Goal: Information Seeking & Learning: Find specific fact

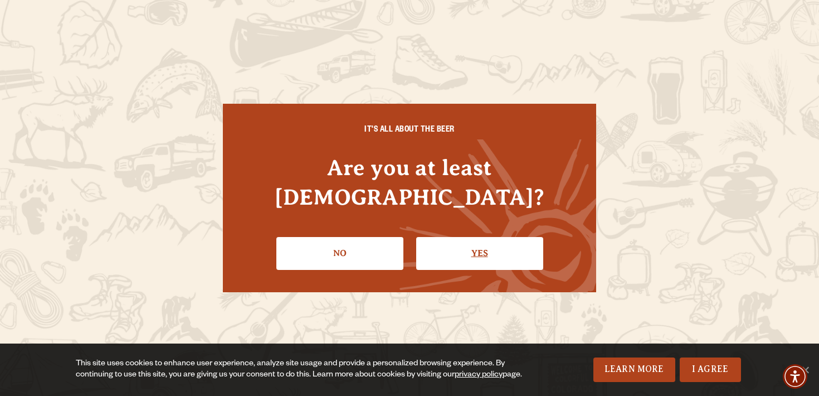
click at [486, 241] on link "Yes" at bounding box center [479, 253] width 127 height 32
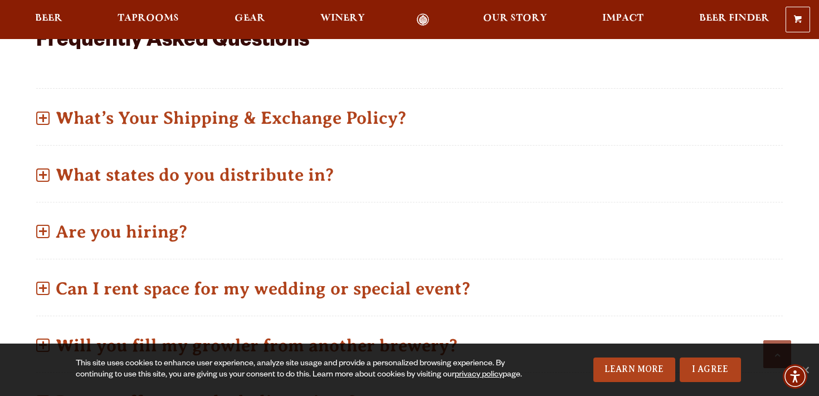
scroll to position [500, 0]
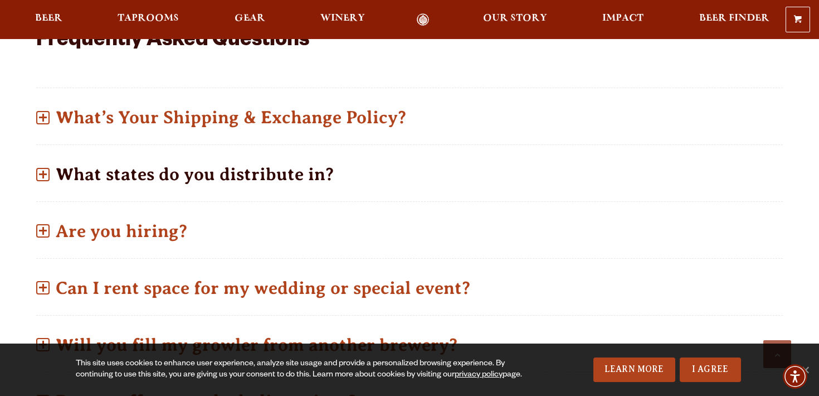
click at [196, 157] on p "What states do you distribute in?" at bounding box center [409, 174] width 747 height 40
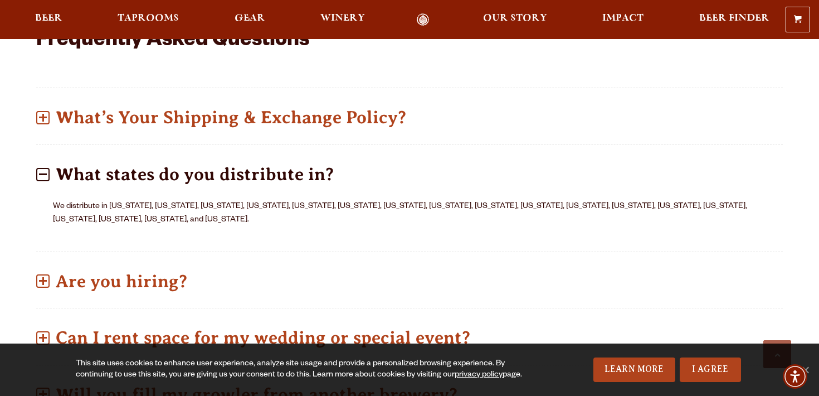
scroll to position [504, 0]
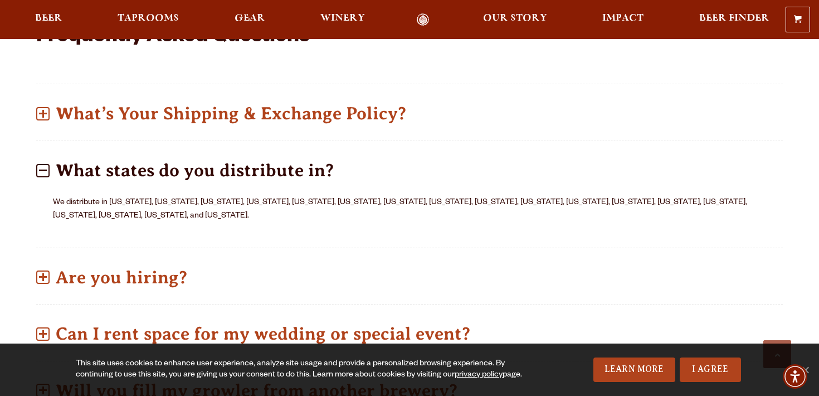
click at [152, 196] on p "We distribute in Colorado, Idaho, Wyoming, Montana, Nevada, Utah, Arizona, New …" at bounding box center [410, 209] width 714 height 27
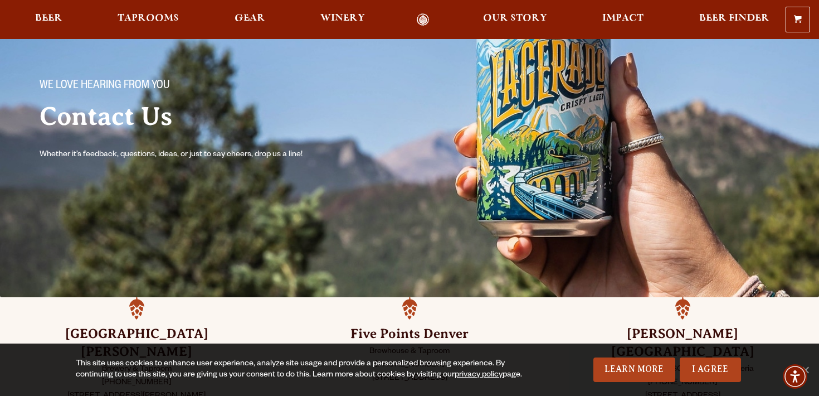
scroll to position [48, 0]
